Goal: Navigation & Orientation: Find specific page/section

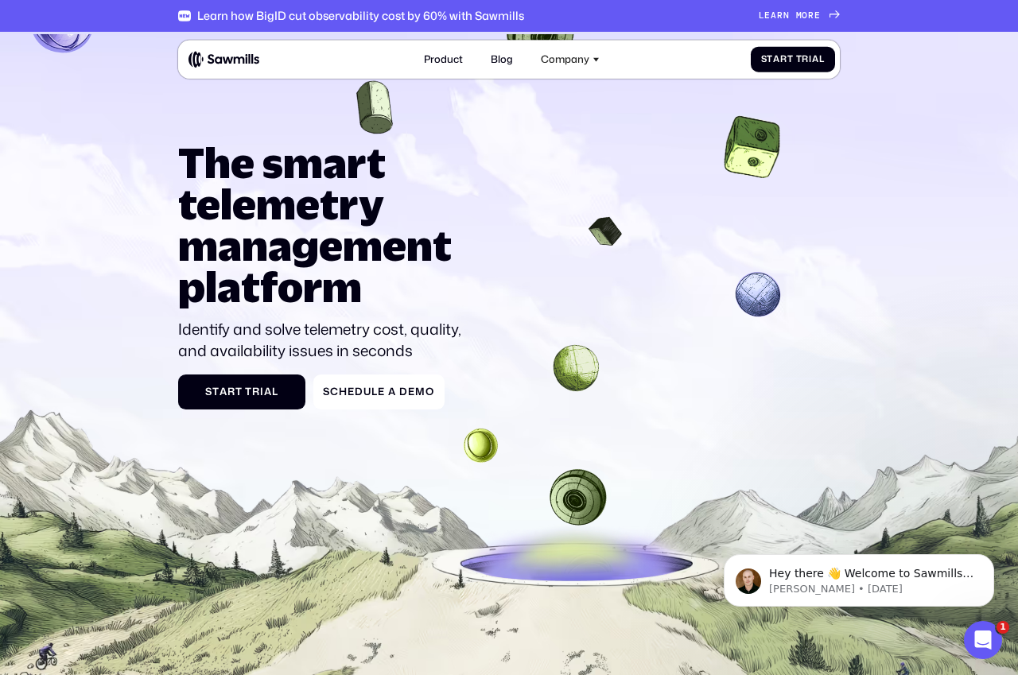
click at [794, 20] on span at bounding box center [793, 15] width 6 height 10
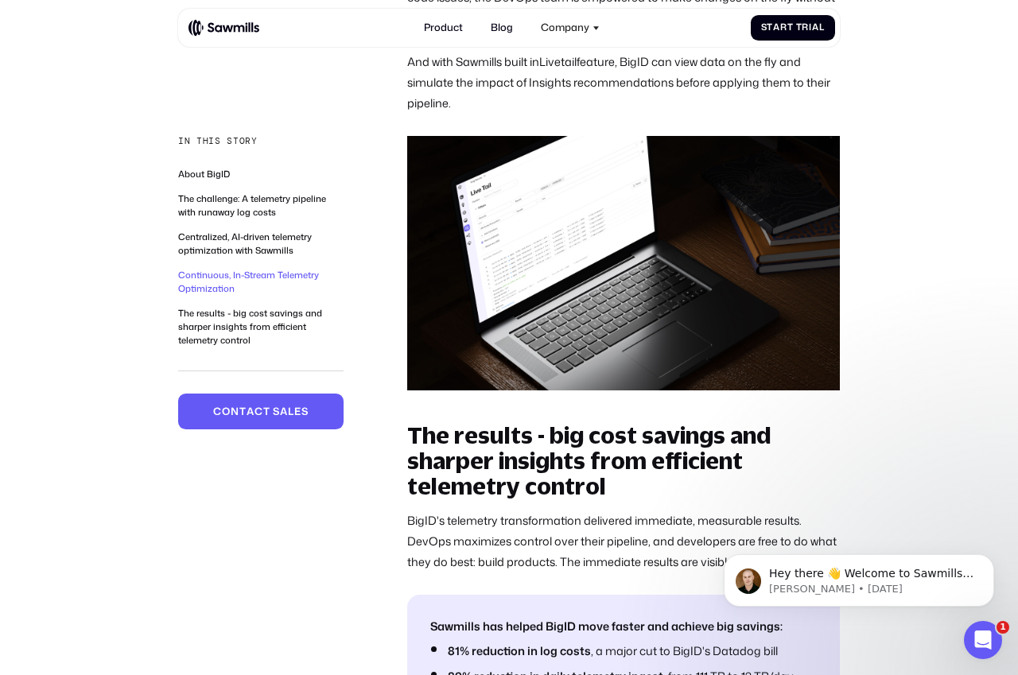
scroll to position [2820, 0]
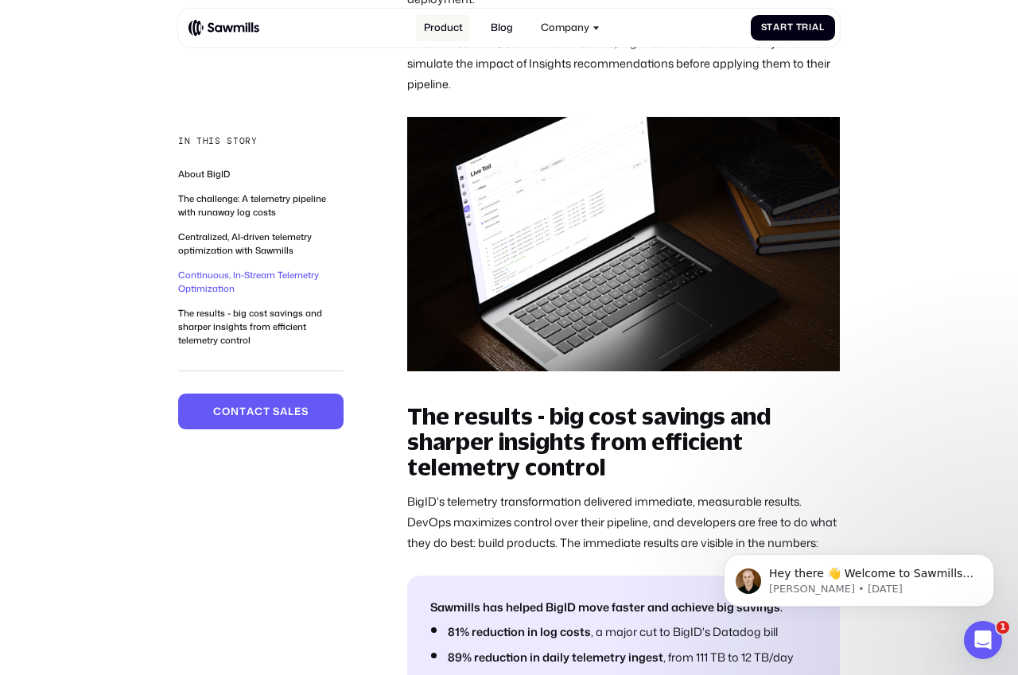
click at [437, 17] on link "Product" at bounding box center [443, 28] width 54 height 28
